Goal: Information Seeking & Learning: Understand process/instructions

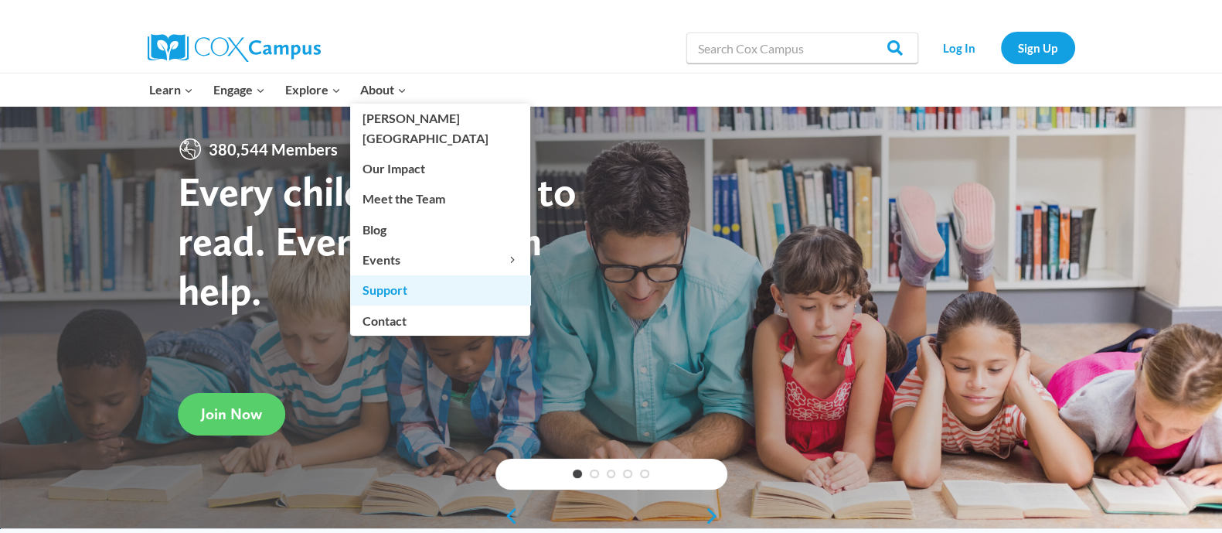
click at [455, 275] on link "Support" at bounding box center [440, 289] width 180 height 29
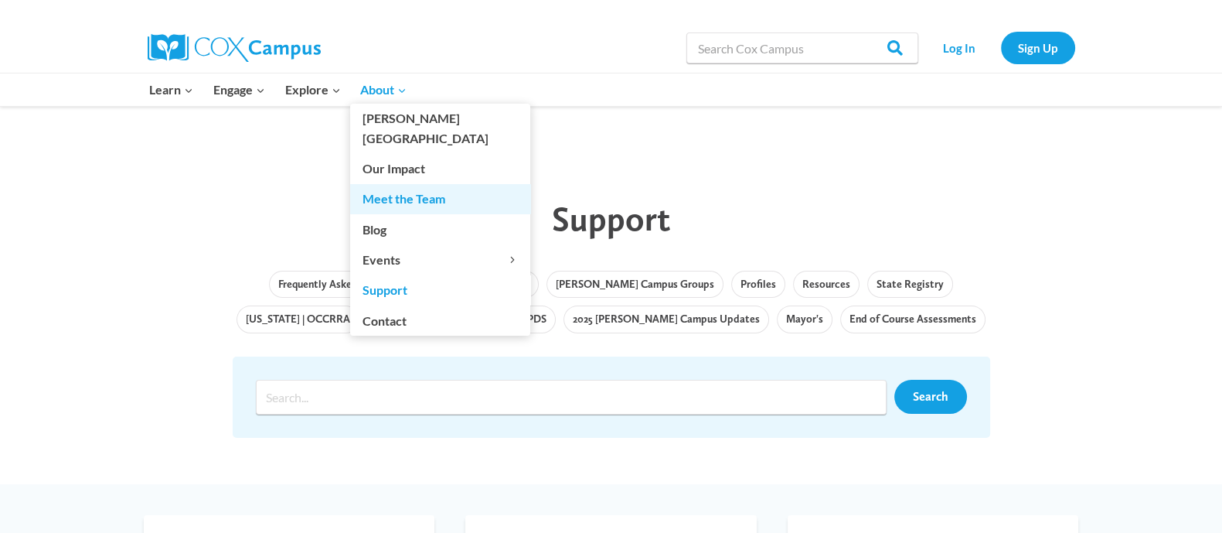
click at [444, 184] on link "Meet the Team" at bounding box center [440, 198] width 180 height 29
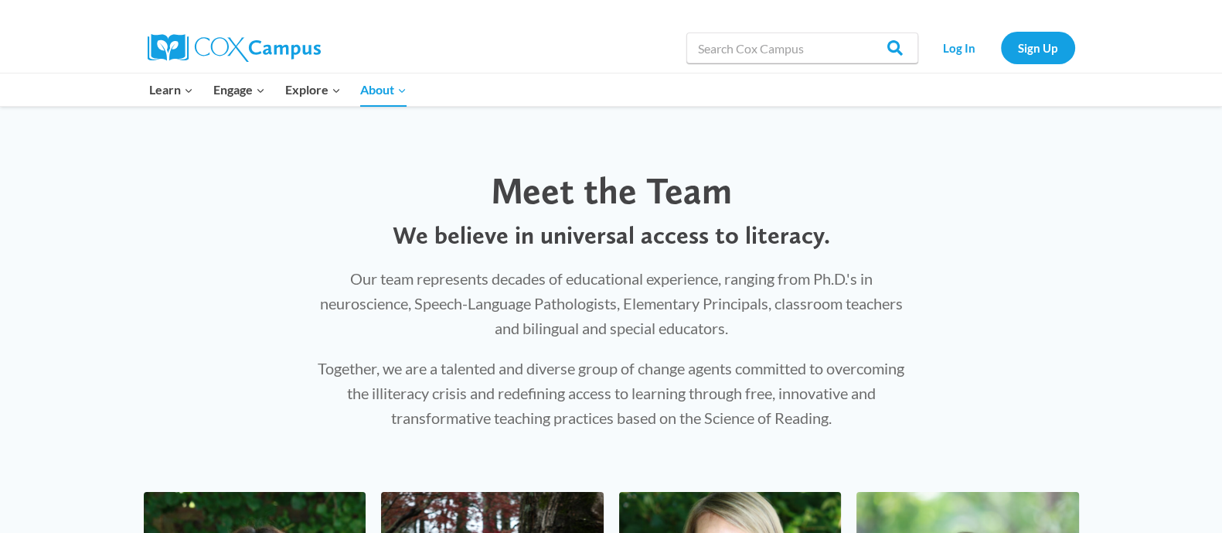
scroll to position [96, 0]
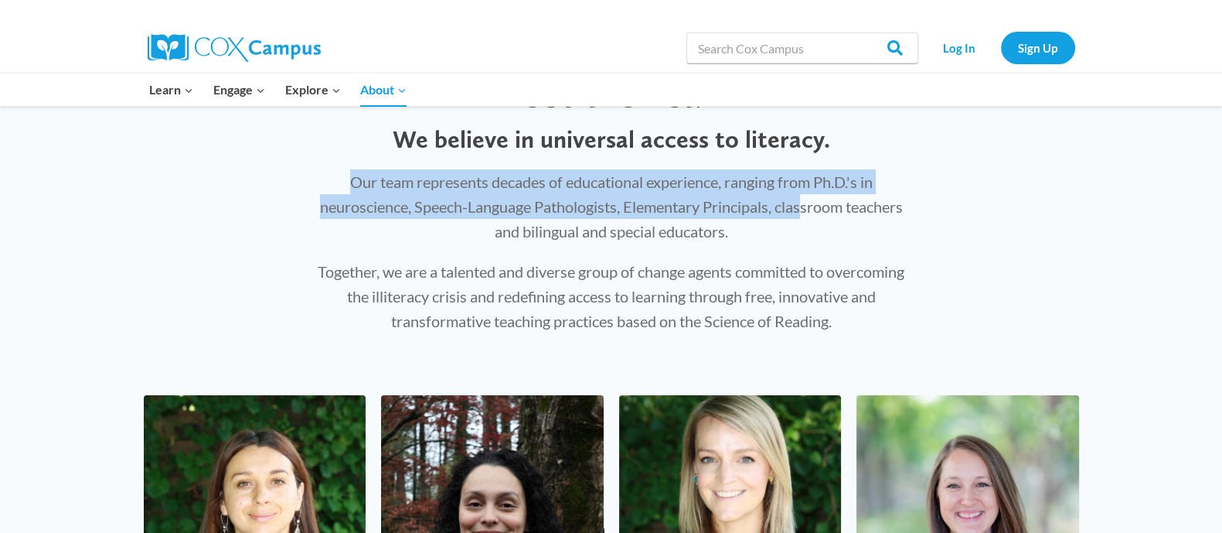
drag, startPoint x: 342, startPoint y: 179, endPoint x: 800, endPoint y: 214, distance: 459.0
click at [800, 214] on p "Our team represents decades of educational experience, ranging from Ph.D.'s in …" at bounding box center [611, 206] width 598 height 74
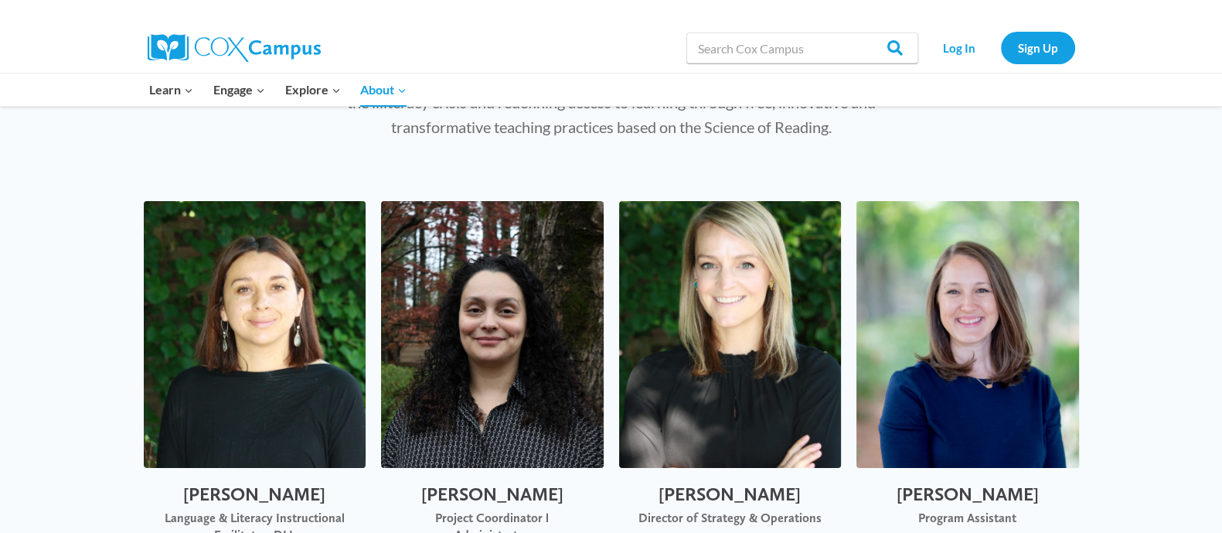
scroll to position [0, 0]
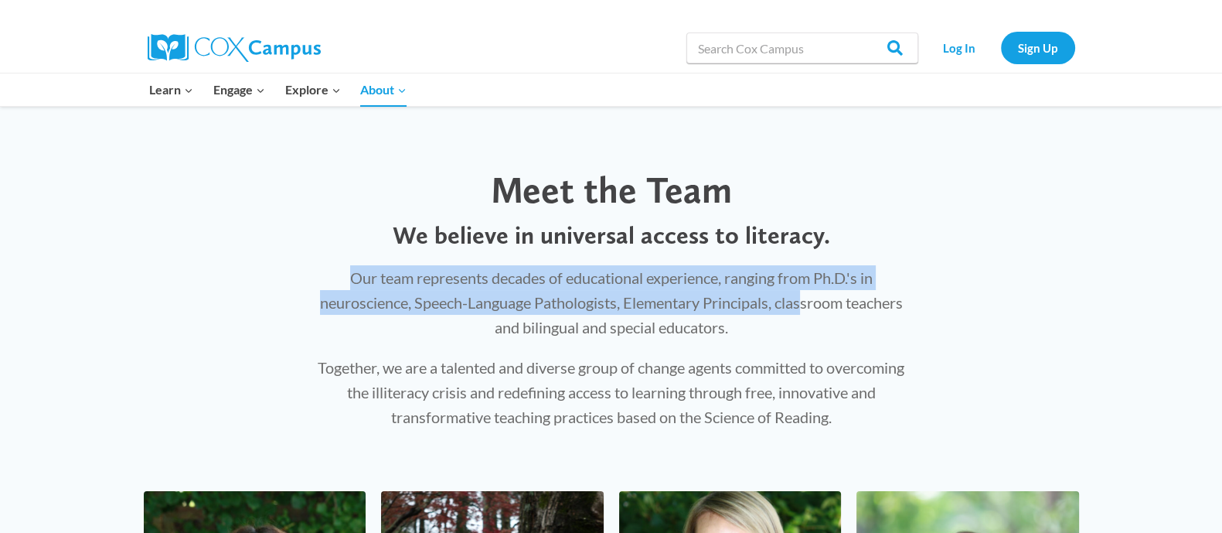
click at [196, 277] on div "Meet the Team We believe in universal access to literacy. Our team represents d…" at bounding box center [611, 283] width 1222 height 354
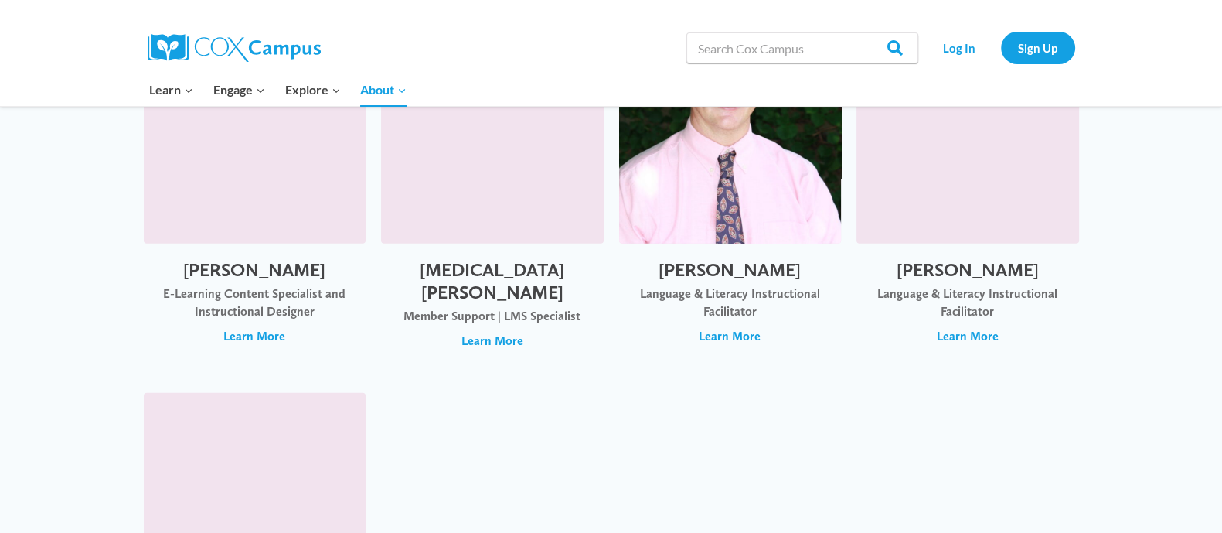
scroll to position [4823, 0]
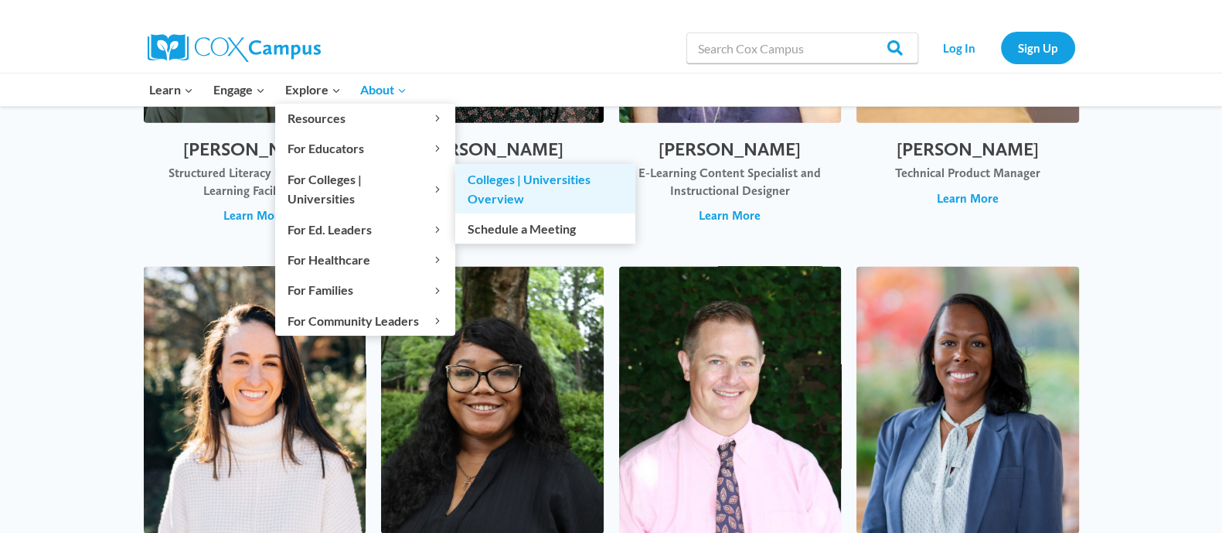
click at [510, 180] on link "Colleges | Universities Overview" at bounding box center [545, 188] width 180 height 49
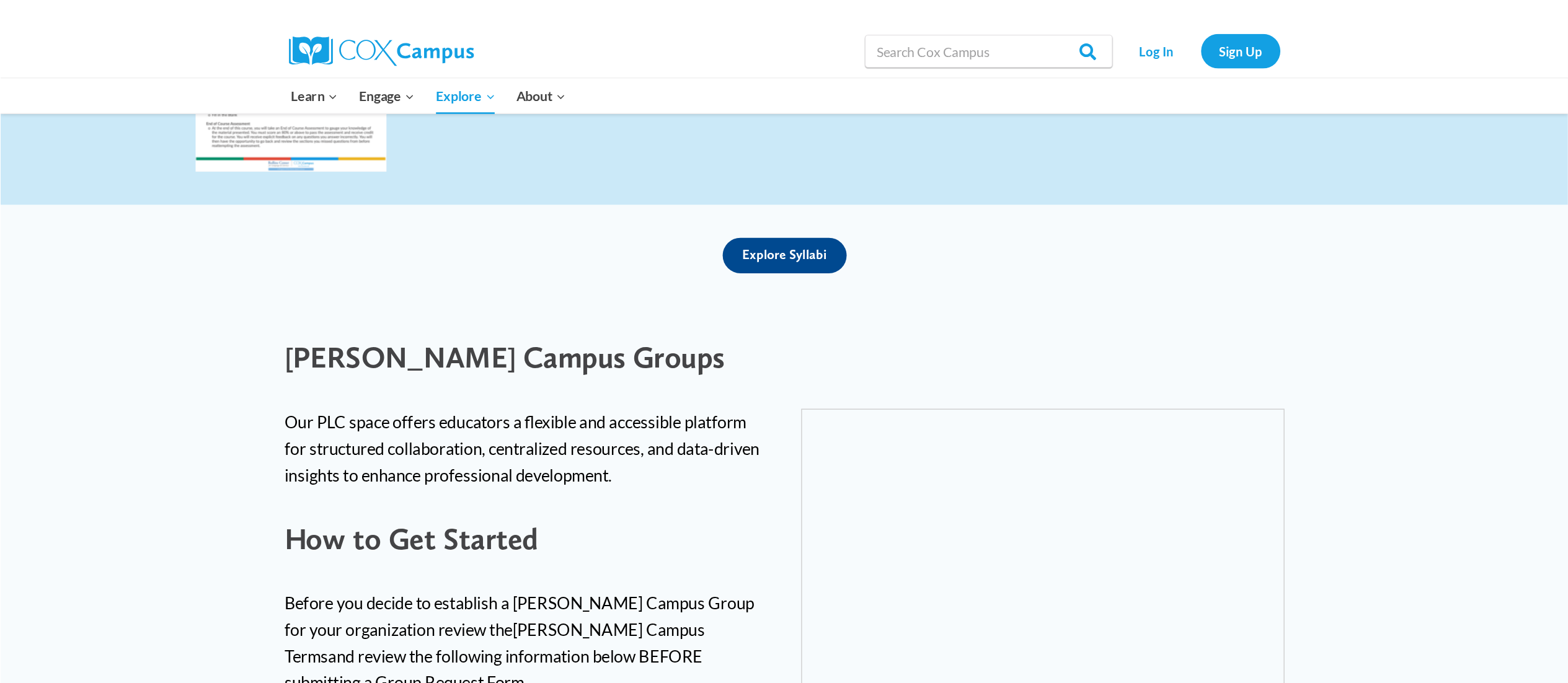
scroll to position [2774, 0]
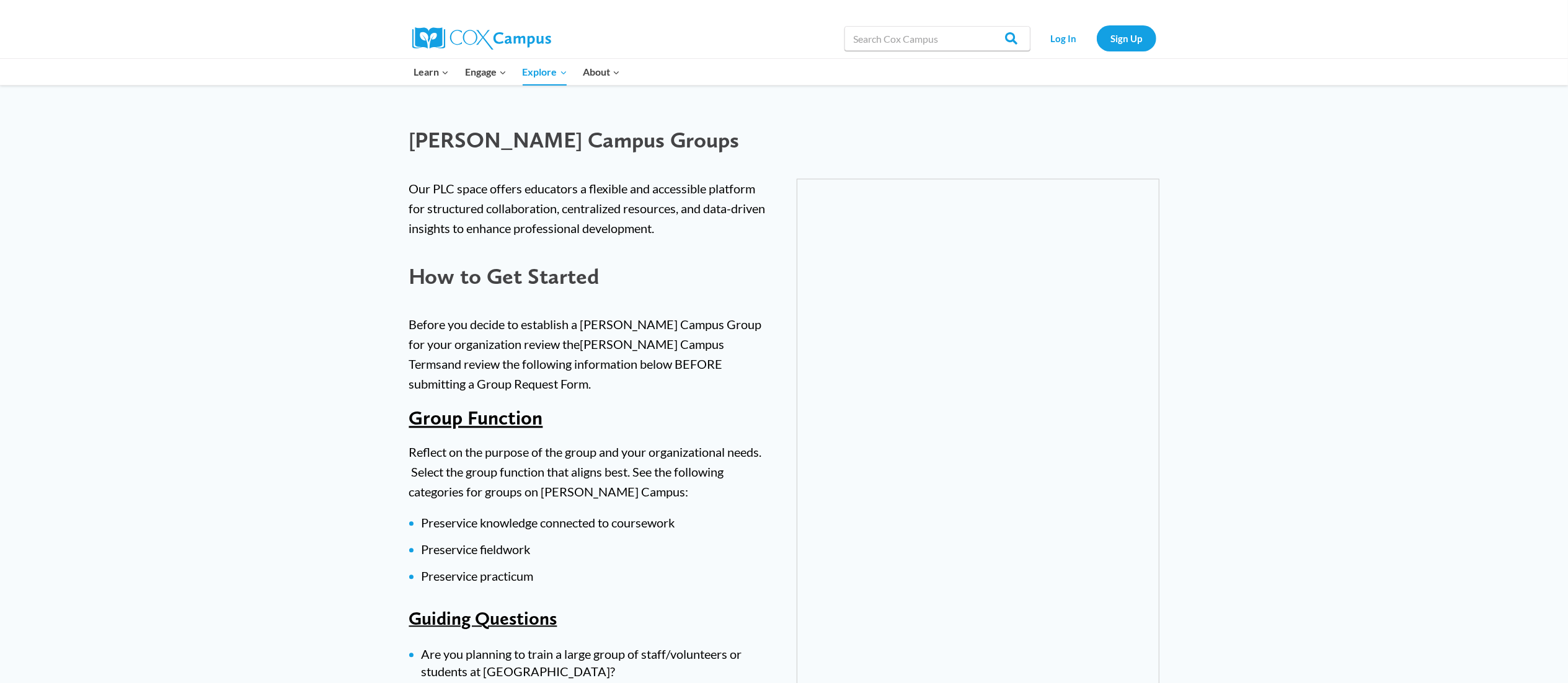
drag, startPoint x: 691, startPoint y: 0, endPoint x: 422, endPoint y: 305, distance: 406.7
click at [422, 314] on p "Before you decide to establish a Cox Campus Group for your organization review …" at bounding box center [590, 354] width 363 height 79
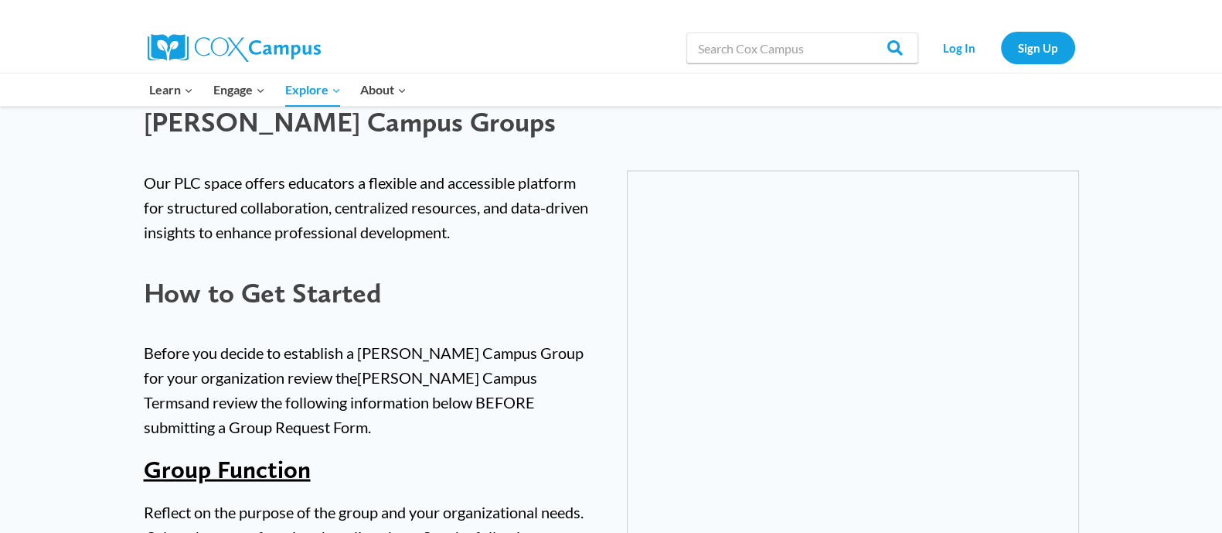
scroll to position [3266, 0]
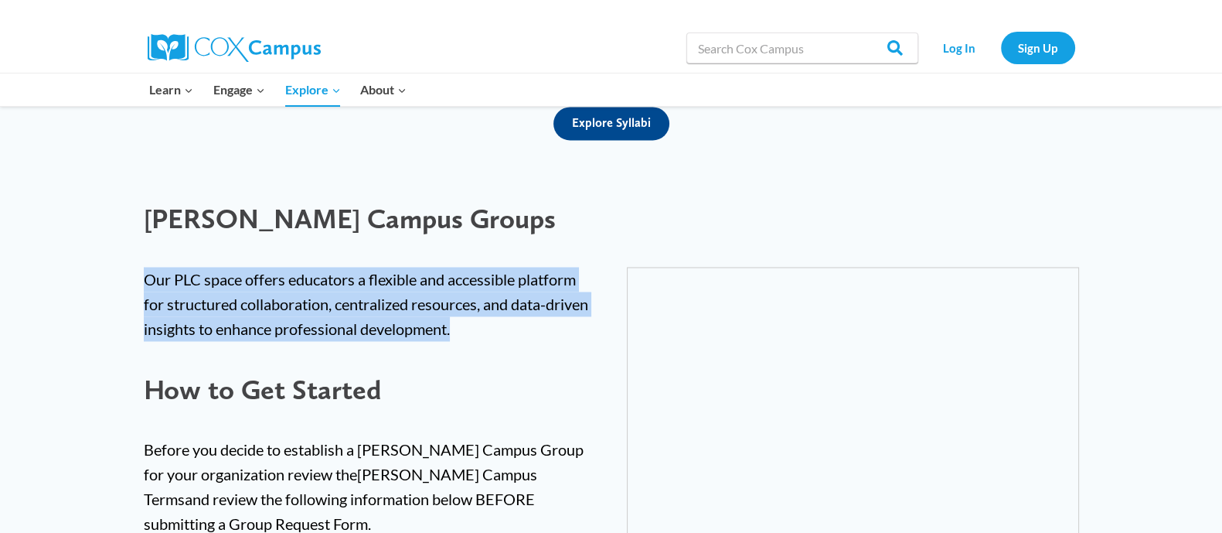
drag, startPoint x: 137, startPoint y: 249, endPoint x: 508, endPoint y: 312, distance: 376.4
click at [508, 312] on div "Our PLC space offers educators a flexible and accessible platform for structure…" at bounding box center [369, 303] width 483 height 105
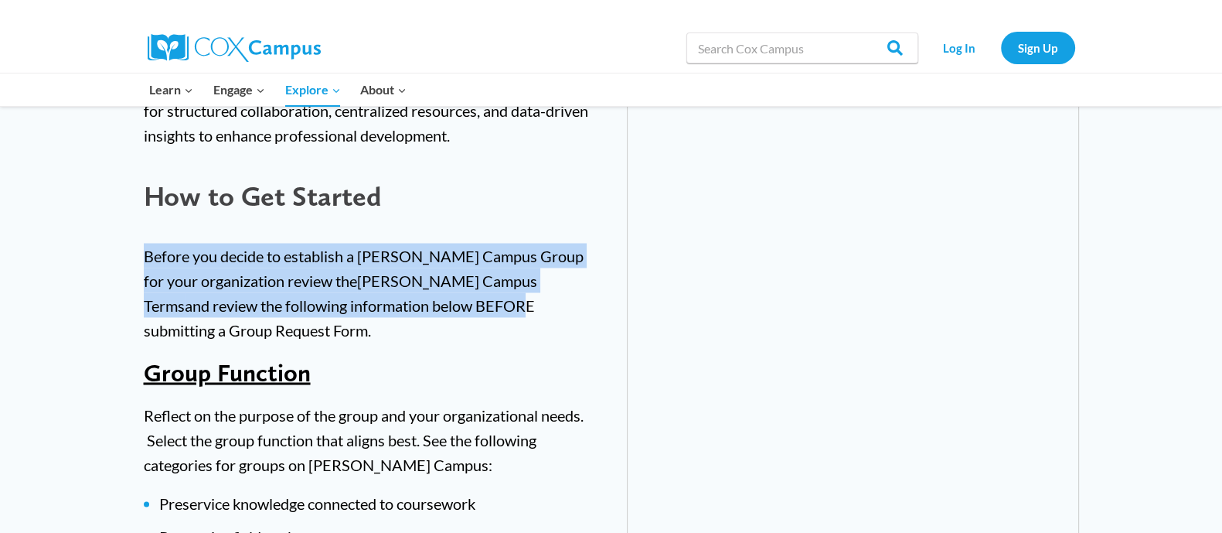
drag, startPoint x: 141, startPoint y: 231, endPoint x: 375, endPoint y: 267, distance: 236.3
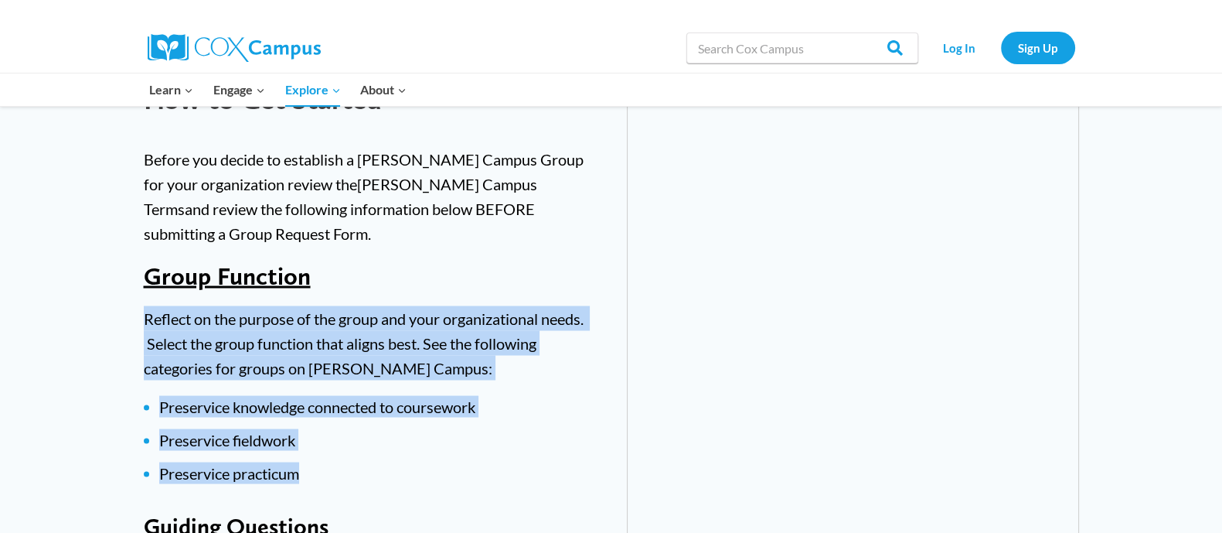
drag, startPoint x: 147, startPoint y: 291, endPoint x: 422, endPoint y: 424, distance: 305.6
click at [422, 424] on div "Before you decide to establish a Cox Campus Group for your organization review …" at bounding box center [370, 456] width 452 height 621
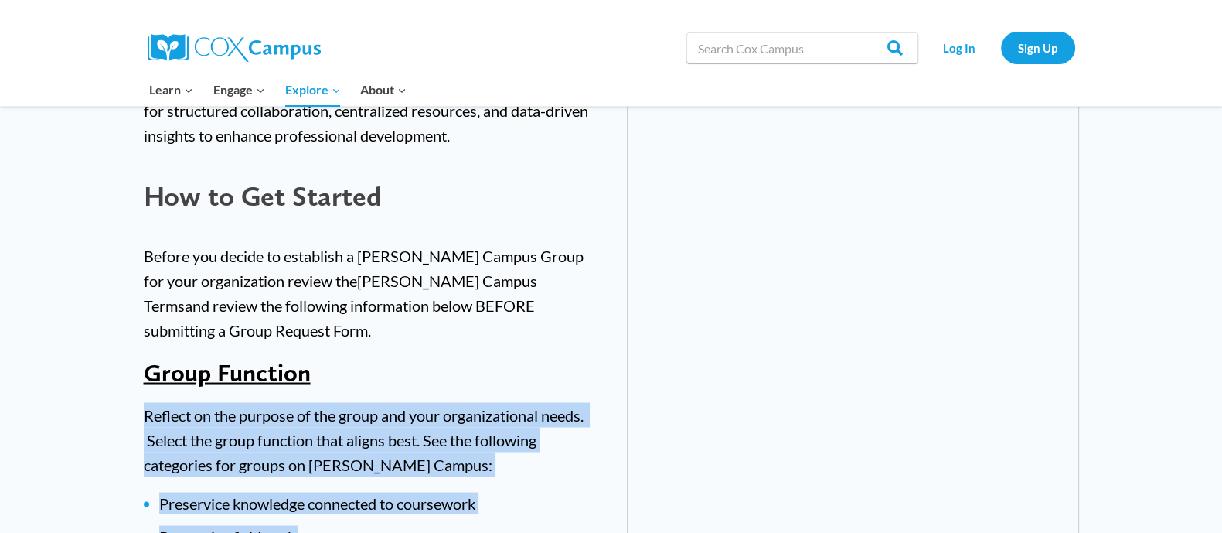
click at [340, 271] on link "Cox Campus Terms" at bounding box center [340, 292] width 393 height 43
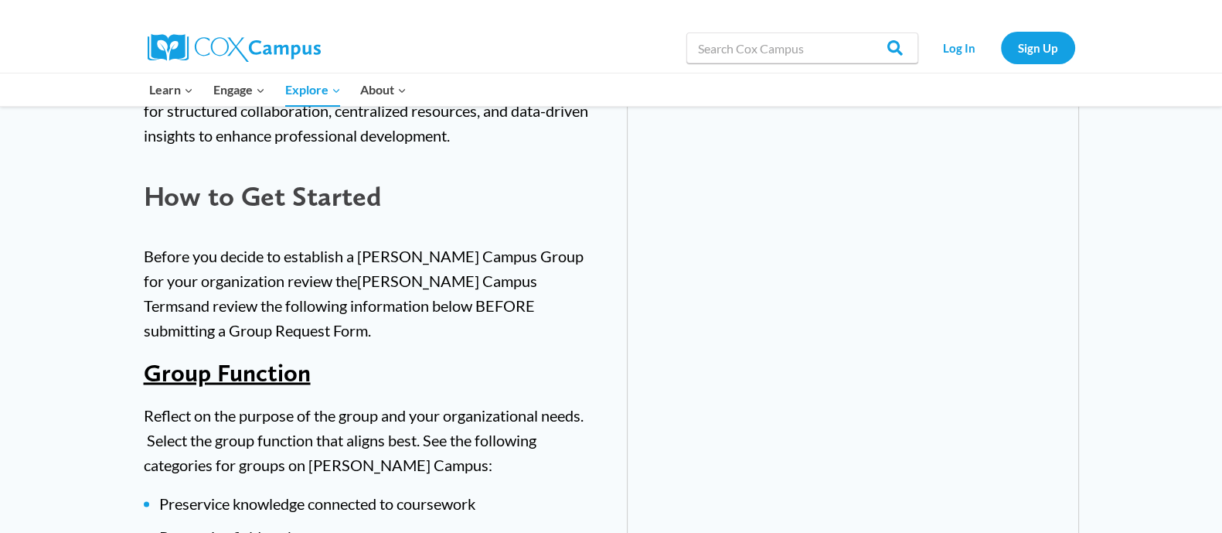
click at [201, 243] on p "Before you decide to establish a Cox Campus Group for your organization review …" at bounding box center [370, 292] width 452 height 99
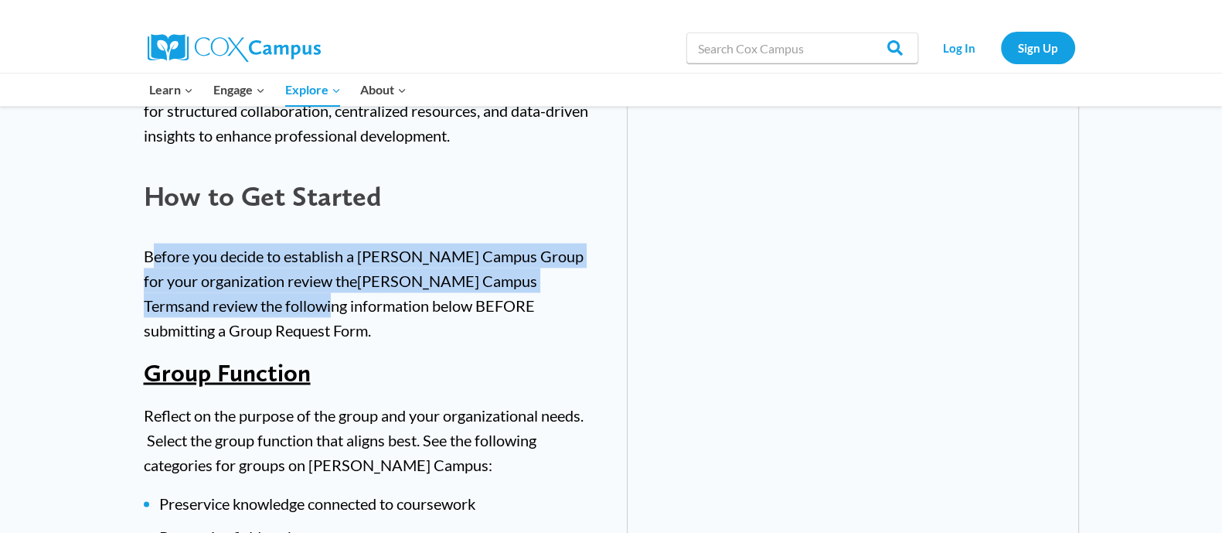
drag, startPoint x: 156, startPoint y: 230, endPoint x: 182, endPoint y: 273, distance: 50.6
click at [182, 273] on p "Before you decide to establish a Cox Campus Group for your organization review …" at bounding box center [370, 292] width 452 height 99
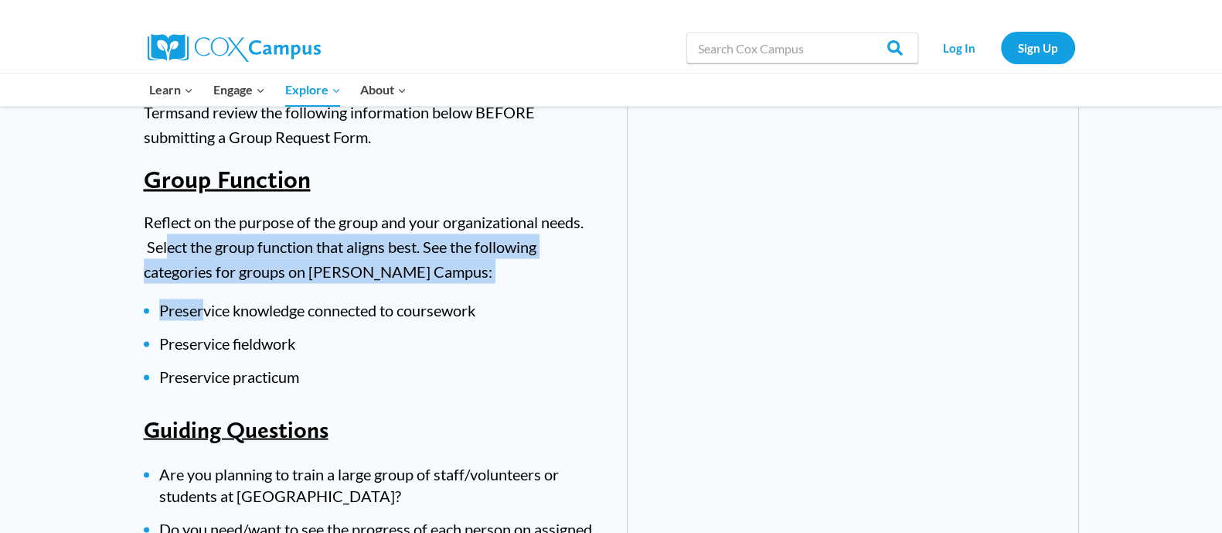
drag, startPoint x: 166, startPoint y: 223, endPoint x: 207, endPoint y: 291, distance: 79.4
click at [207, 291] on div "Before you decide to establish a Cox Campus Group for your organization review …" at bounding box center [370, 359] width 452 height 621
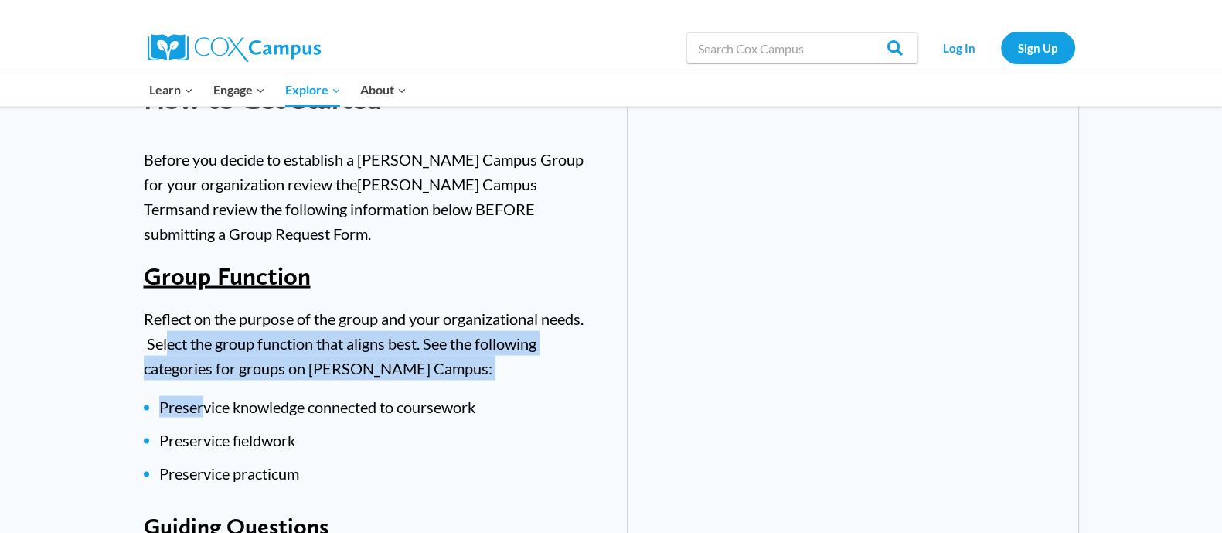
scroll to position [3459, 0]
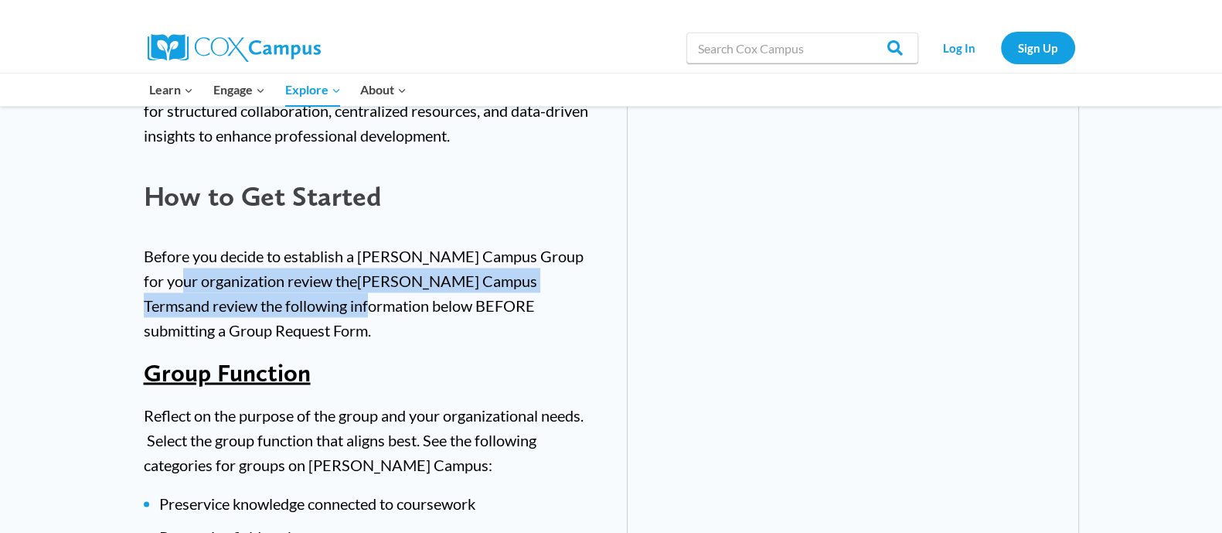
drag, startPoint x: 190, startPoint y: 245, endPoint x: 218, endPoint y: 278, distance: 42.8
click at [218, 278] on p "Before you decide to establish a Cox Campus Group for your organization review …" at bounding box center [370, 292] width 452 height 99
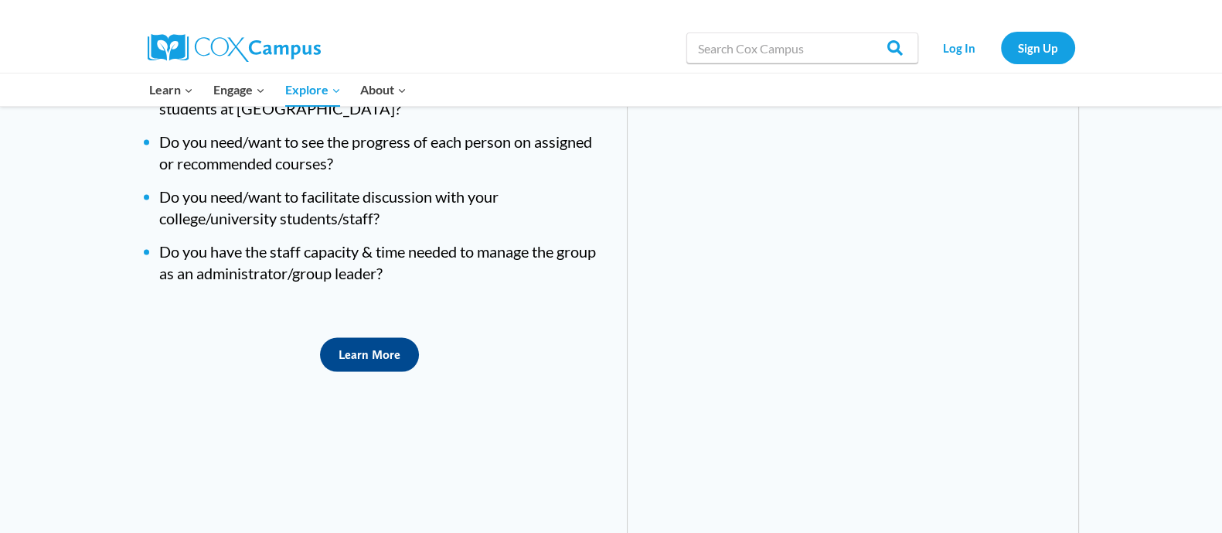
scroll to position [3749, 0]
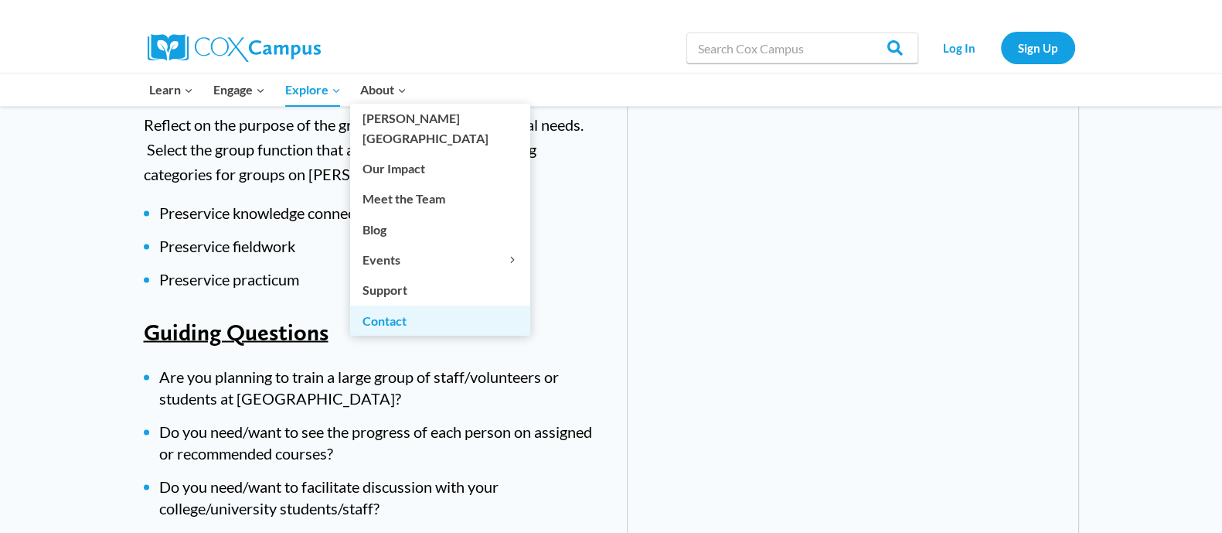
click at [426, 305] on link "Contact" at bounding box center [440, 319] width 180 height 29
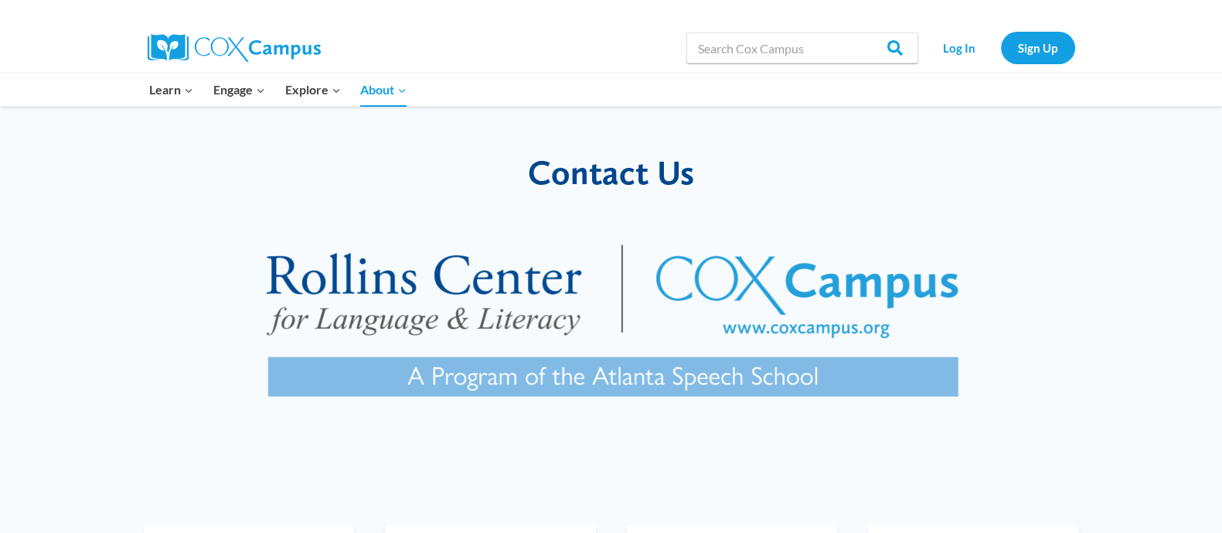
scroll to position [290, 0]
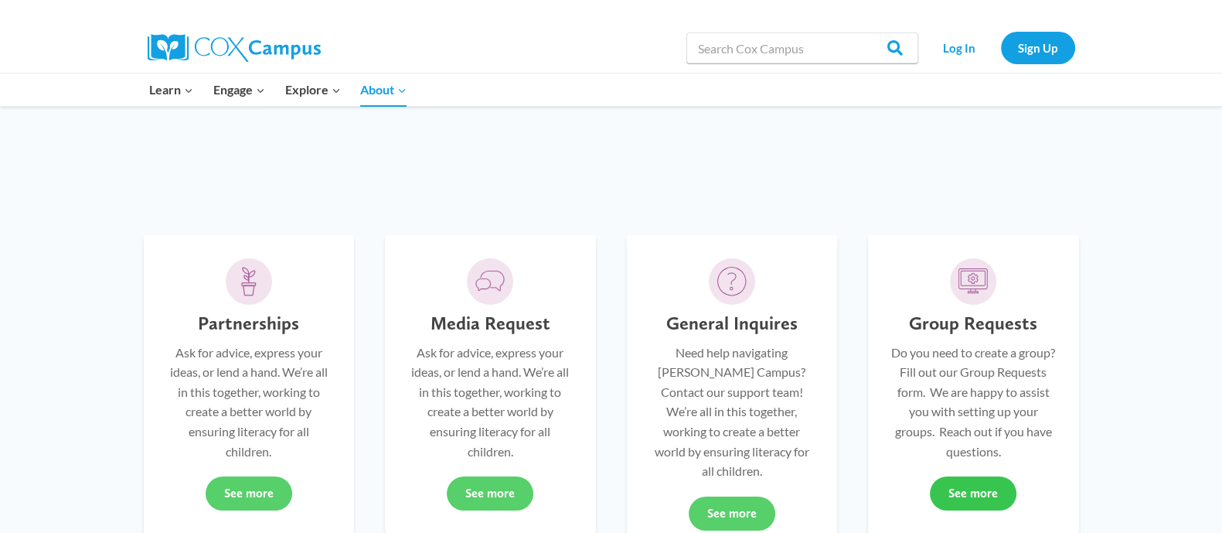
click at [959, 485] on link "See more" at bounding box center [973, 493] width 87 height 34
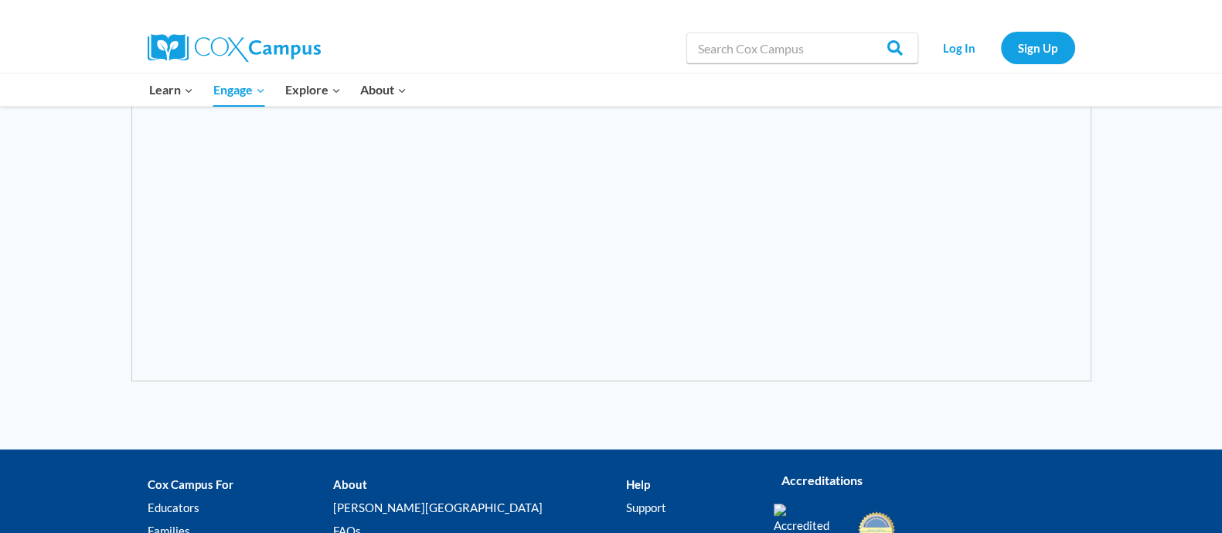
scroll to position [215, 0]
